Goal: Use online tool/utility

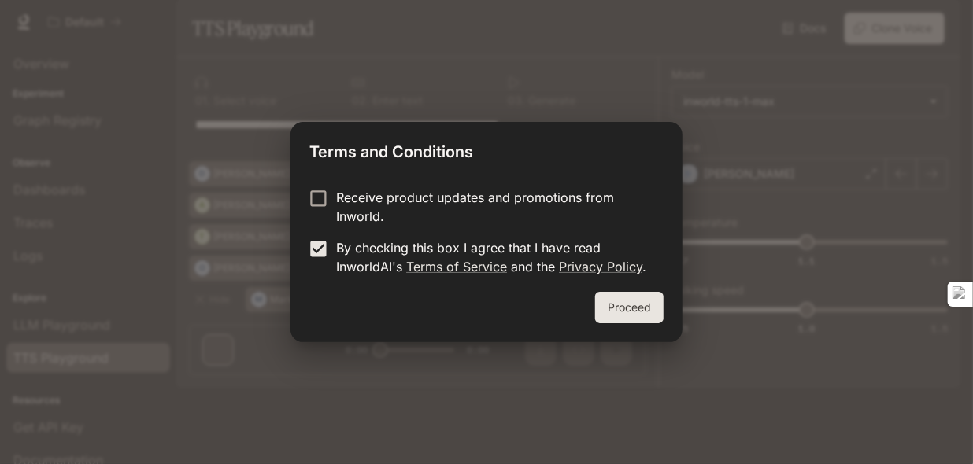
click at [657, 303] on button "Proceed" at bounding box center [629, 307] width 68 height 31
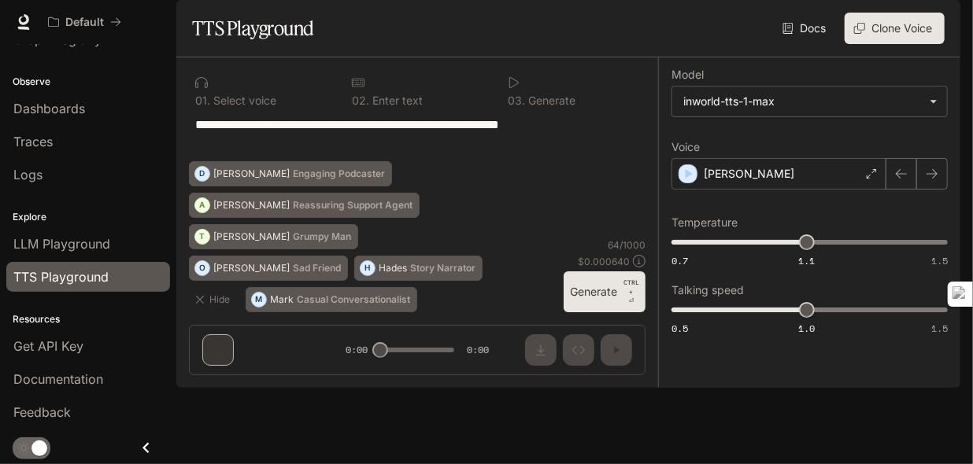
scroll to position [78, 0]
